Goal: Find specific page/section: Find specific page/section

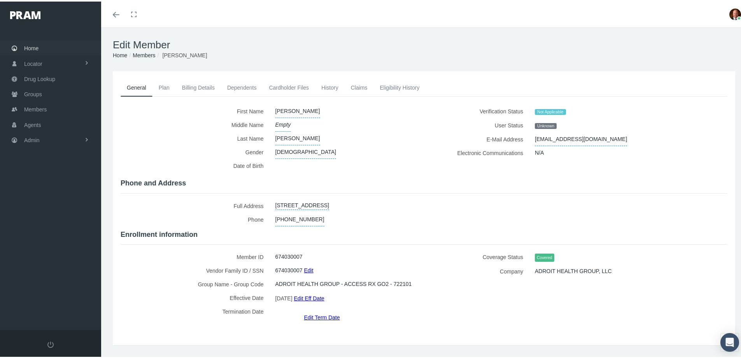
click at [34, 47] on span "Home" at bounding box center [31, 46] width 14 height 15
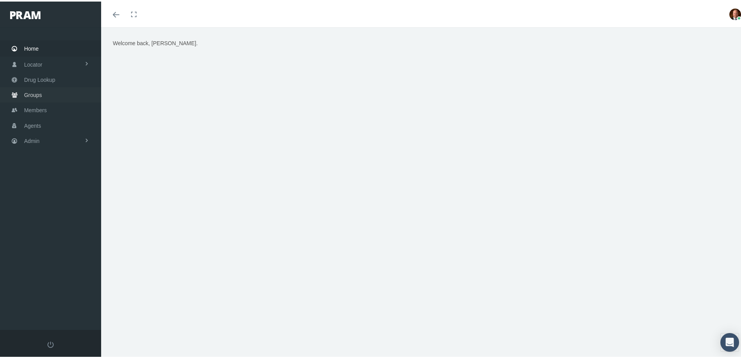
click at [35, 90] on span "Groups" at bounding box center [33, 93] width 18 height 15
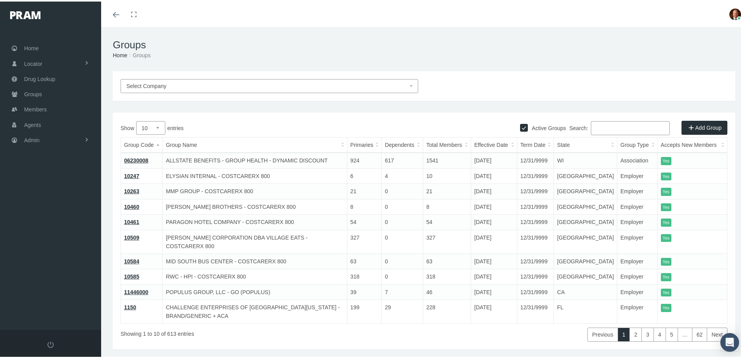
click at [605, 125] on input "Search:" at bounding box center [630, 126] width 79 height 14
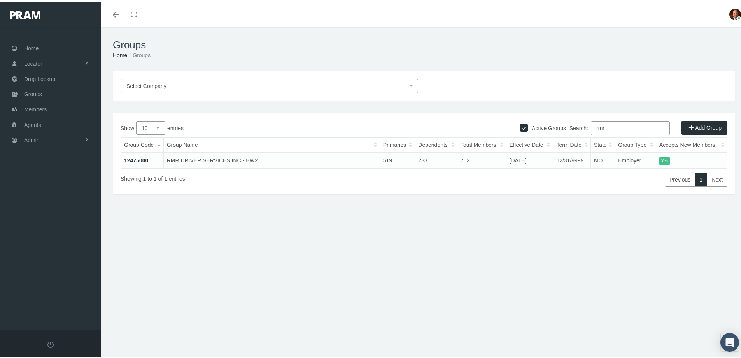
type input "rmr"
click at [130, 159] on link "12475000" at bounding box center [136, 159] width 24 height 6
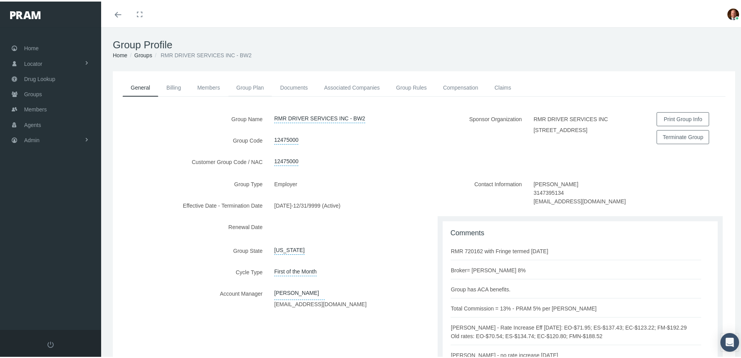
click at [246, 81] on link "Group Plan" at bounding box center [250, 85] width 44 height 17
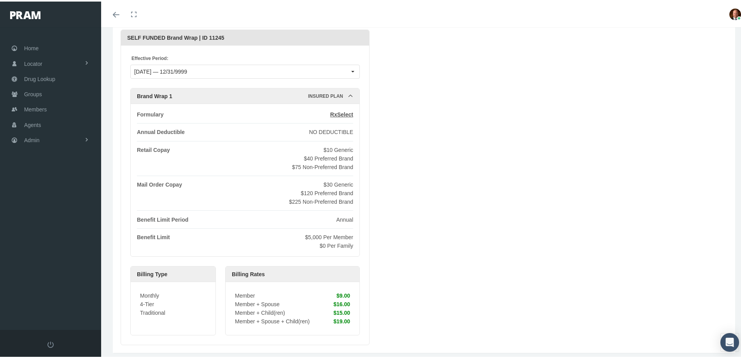
scroll to position [69, 0]
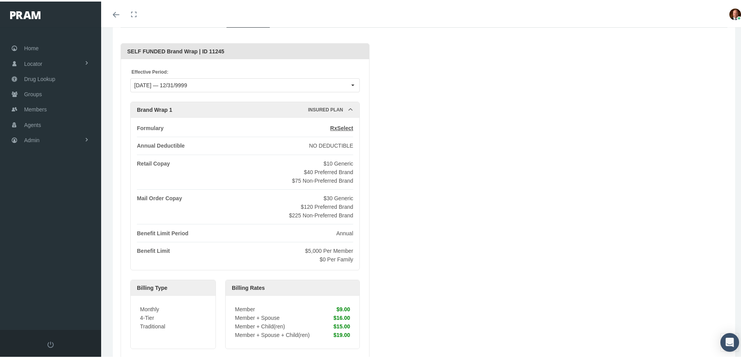
click at [351, 107] on icon at bounding box center [350, 107] width 5 height 5
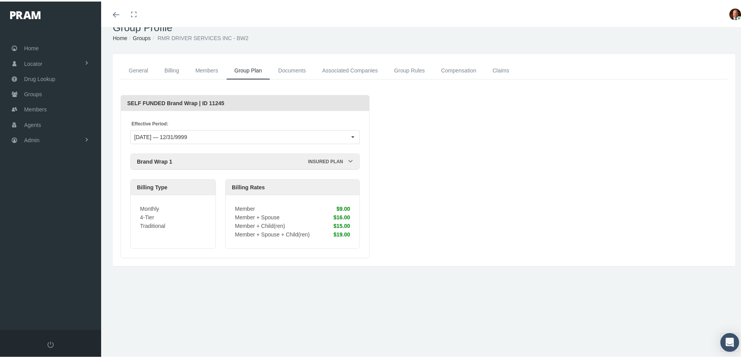
click at [350, 161] on icon at bounding box center [350, 159] width 5 height 5
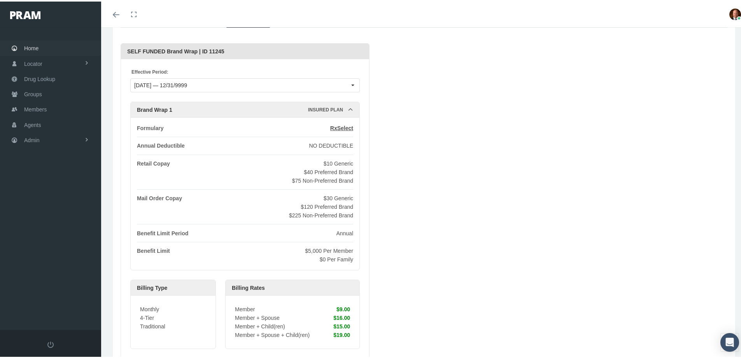
click at [36, 47] on span "Home" at bounding box center [31, 46] width 14 height 15
